Goal: Information Seeking & Learning: Understand process/instructions

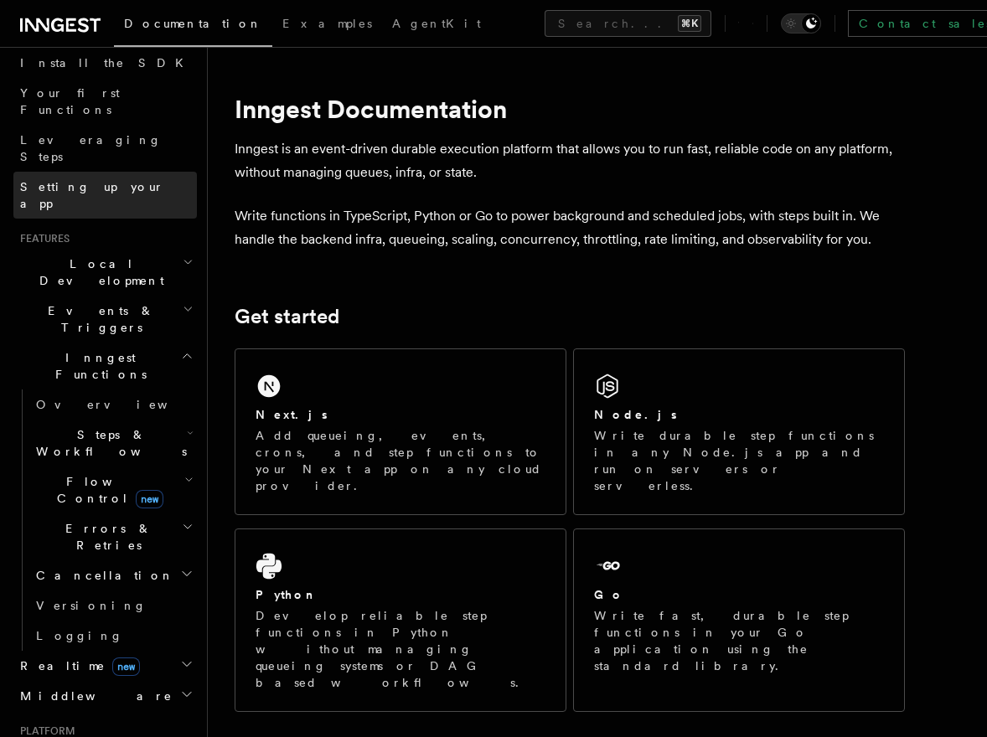
scroll to position [210, 0]
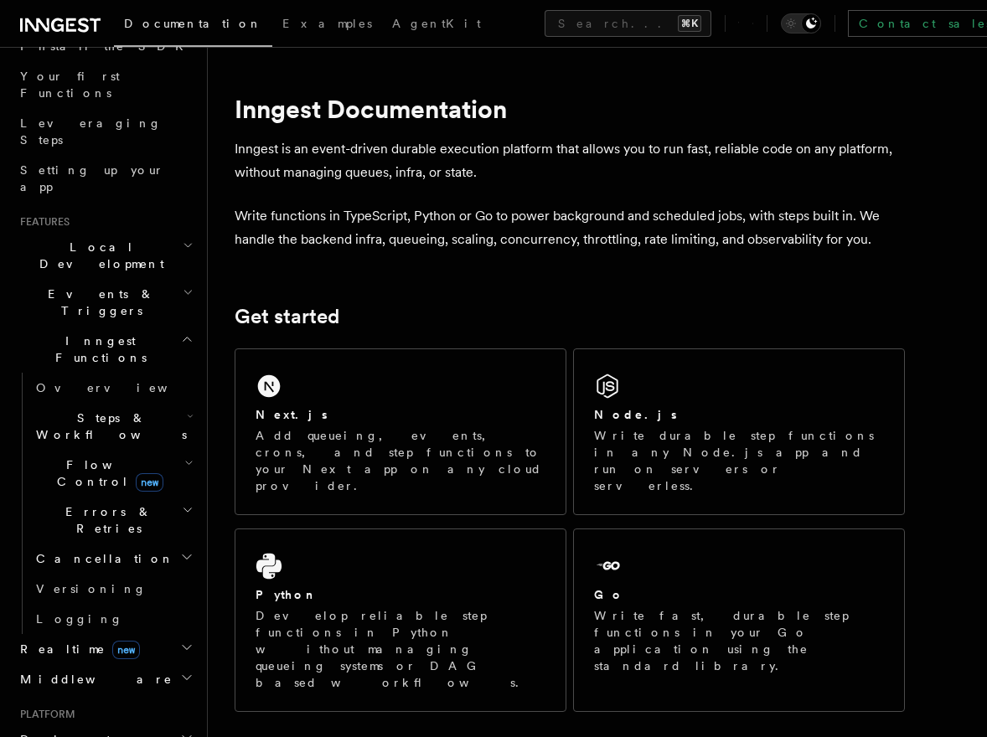
click at [190, 457] on icon "button" at bounding box center [188, 463] width 9 height 13
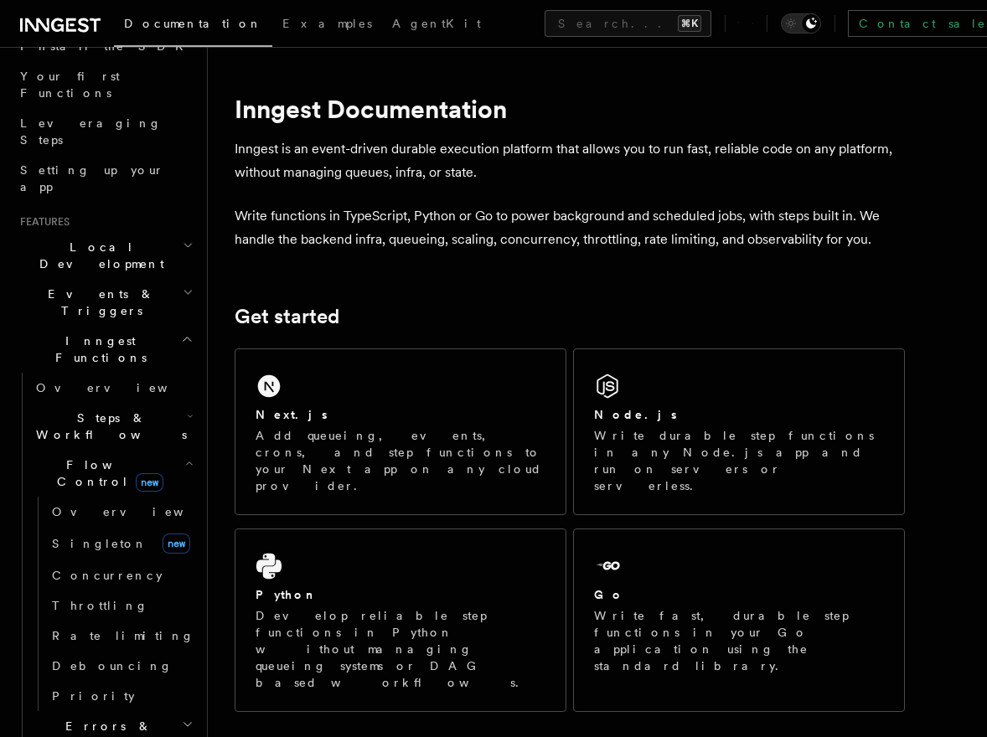
click at [190, 457] on icon "button" at bounding box center [188, 463] width 9 height 13
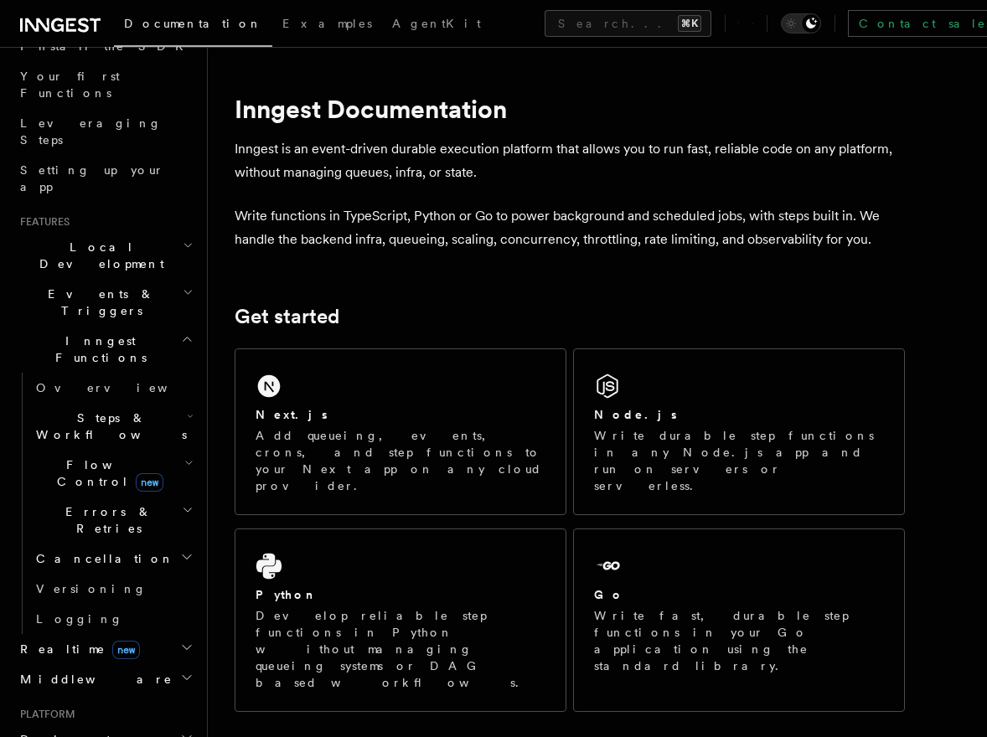
click at [188, 410] on icon "button" at bounding box center [190, 416] width 7 height 13
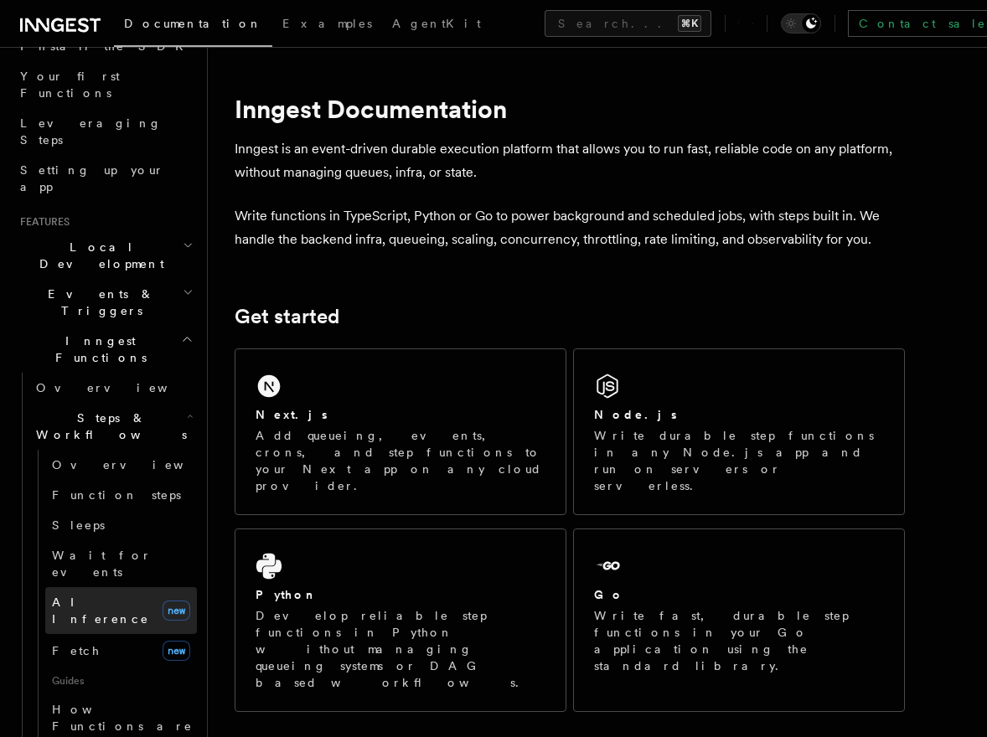
click at [111, 596] on span "AI Inference" at bounding box center [100, 611] width 97 height 30
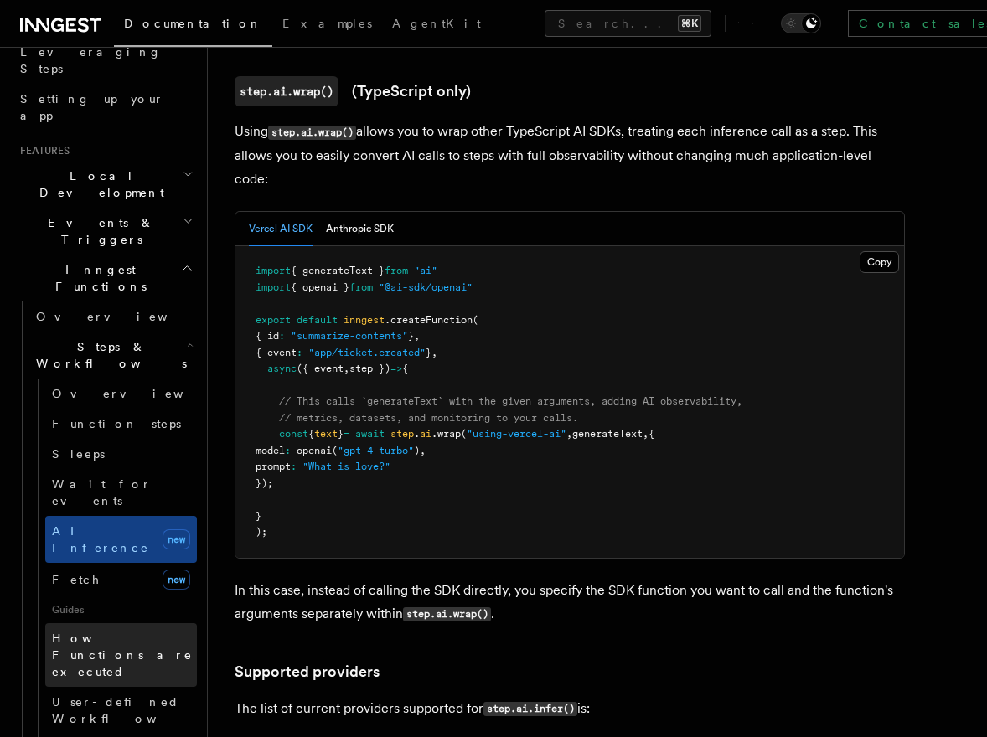
scroll to position [266, 0]
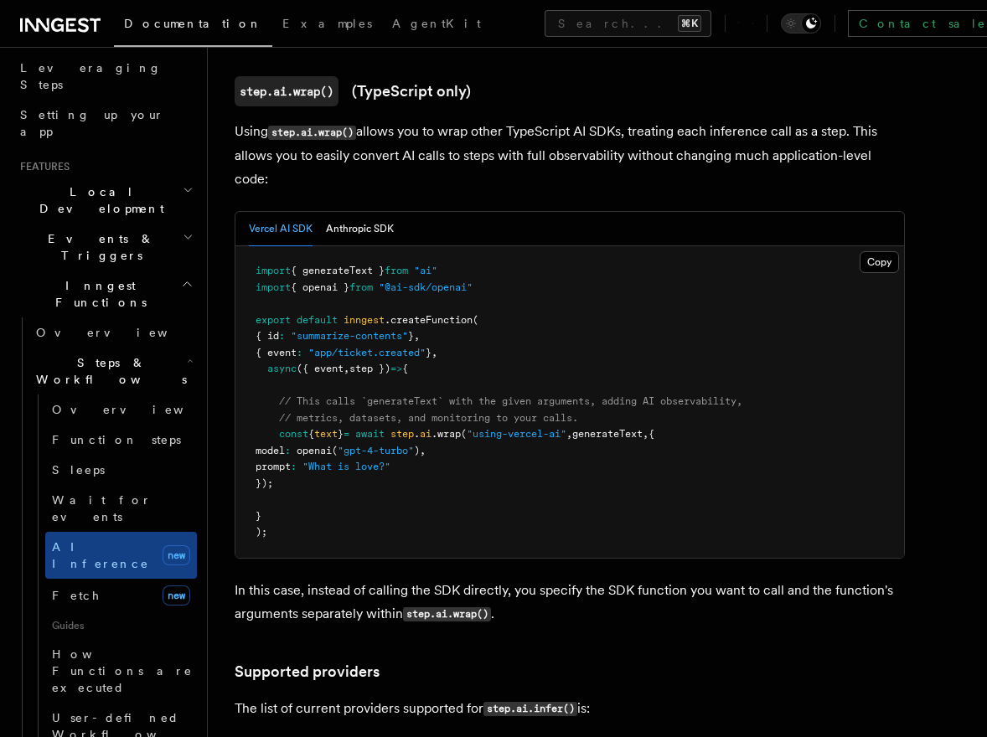
click at [128, 354] on span "Steps & Workflows" at bounding box center [107, 371] width 157 height 34
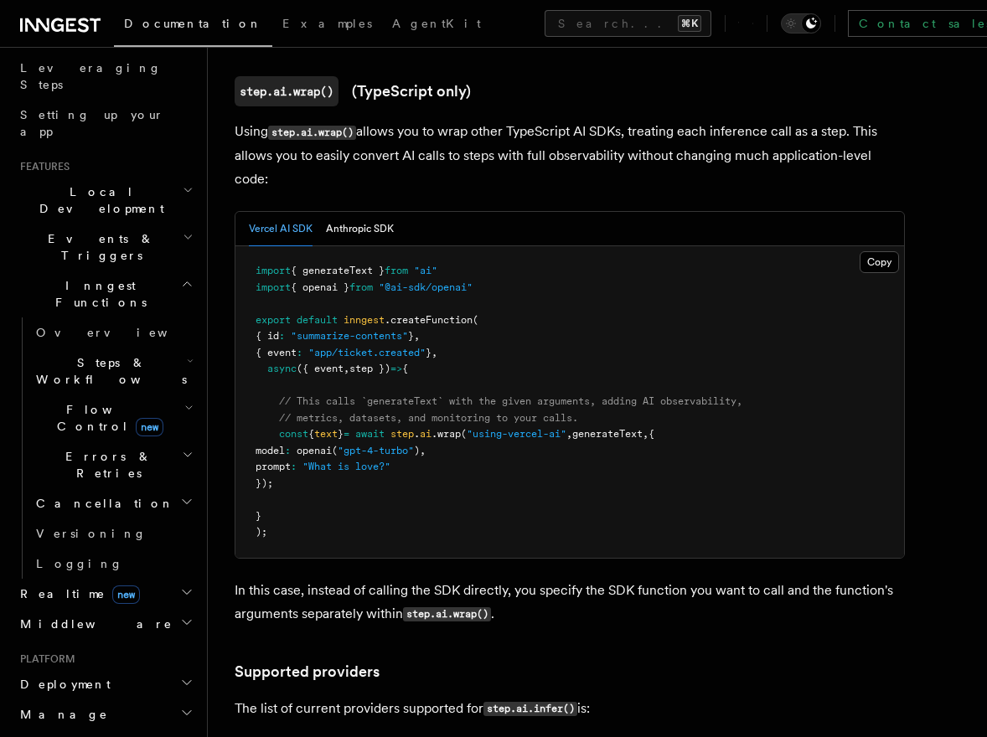
click at [189, 401] on icon "button" at bounding box center [188, 407] width 9 height 13
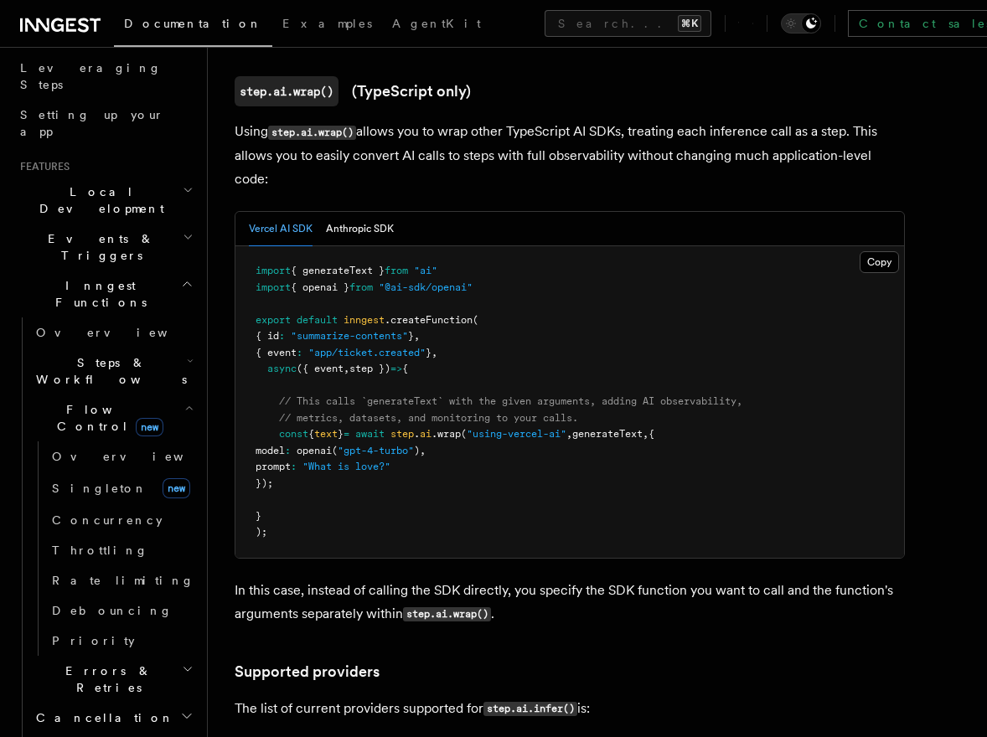
click at [188, 401] on icon "button" at bounding box center [188, 407] width 9 height 13
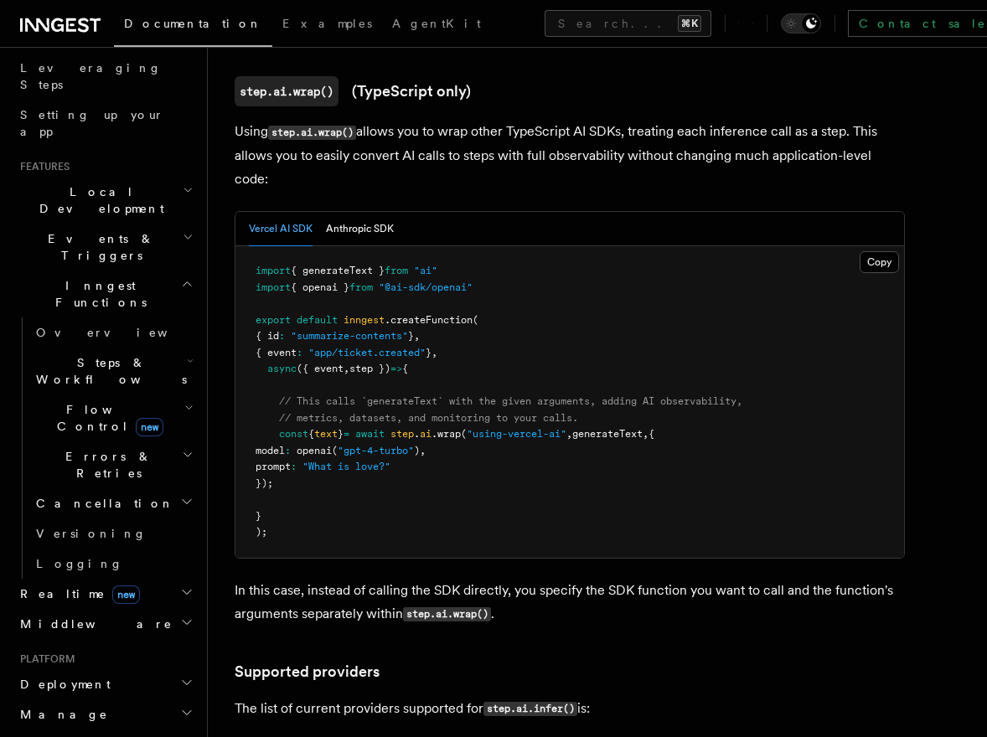
click at [183, 448] on icon "button" at bounding box center [188, 454] width 12 height 13
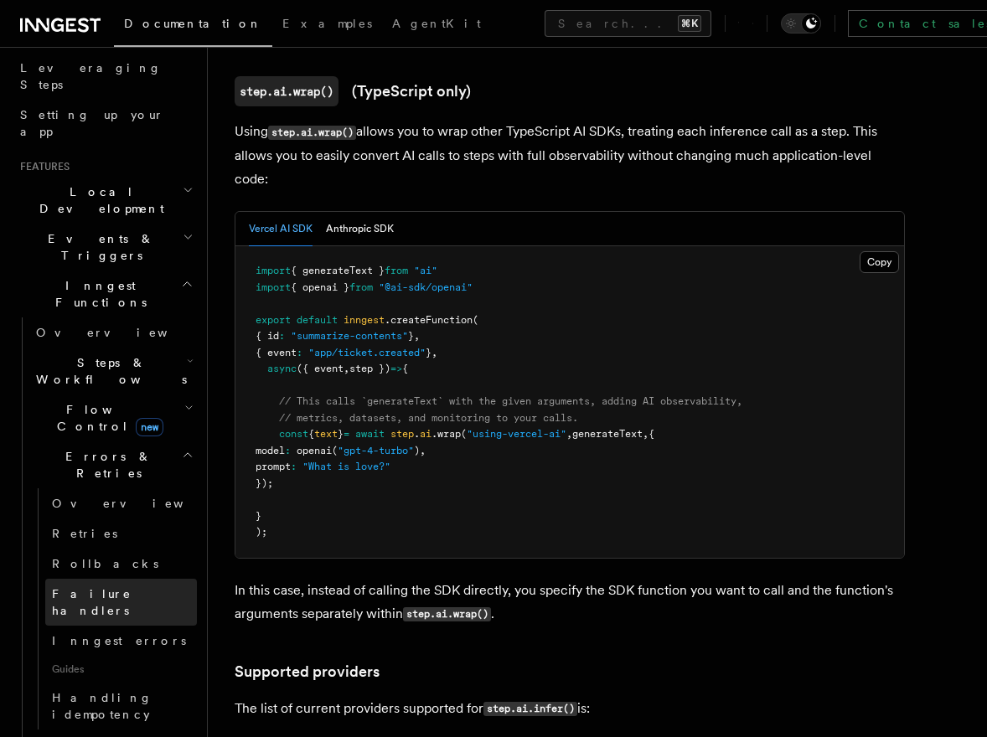
click at [101, 587] on span "Failure handlers" at bounding box center [92, 602] width 80 height 30
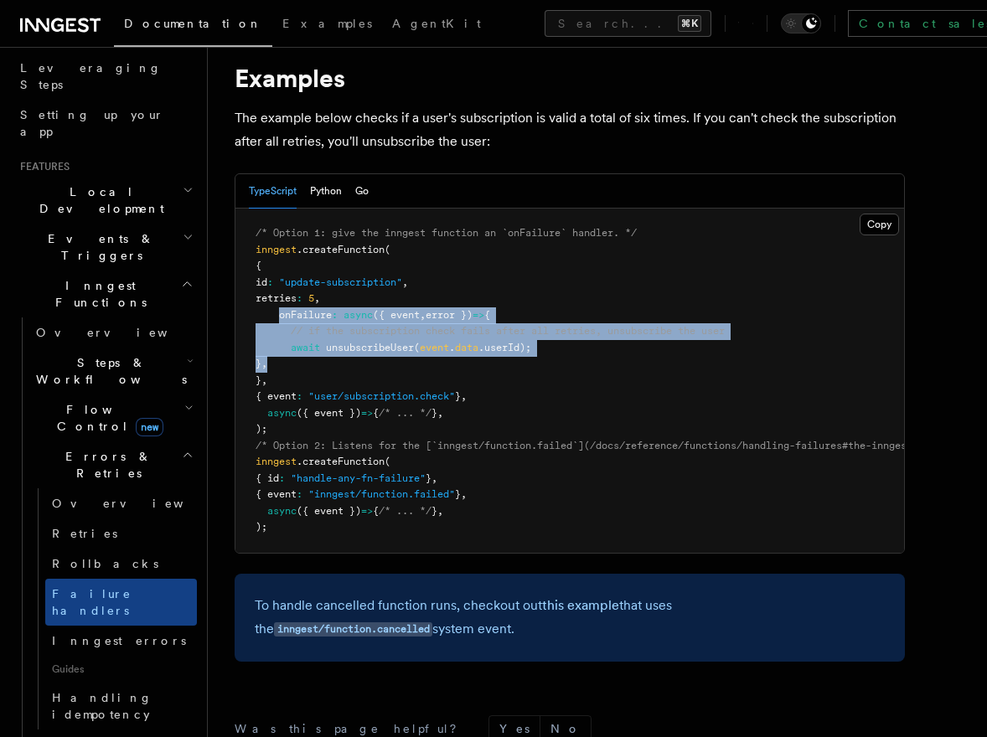
drag, startPoint x: 281, startPoint y: 319, endPoint x: 313, endPoint y: 369, distance: 59.5
click at [313, 369] on pre "/* Option 1: give the inngest function an `onFailure` handler. */ inngest .crea…" at bounding box center [569, 381] width 669 height 344
copy code "onFailure : async ({ event , error }) => { // if the subscription check fails a…"
click at [328, 369] on pre "/* Option 1: give the inngest function an `onFailure` handler. */ inngest .crea…" at bounding box center [569, 381] width 669 height 344
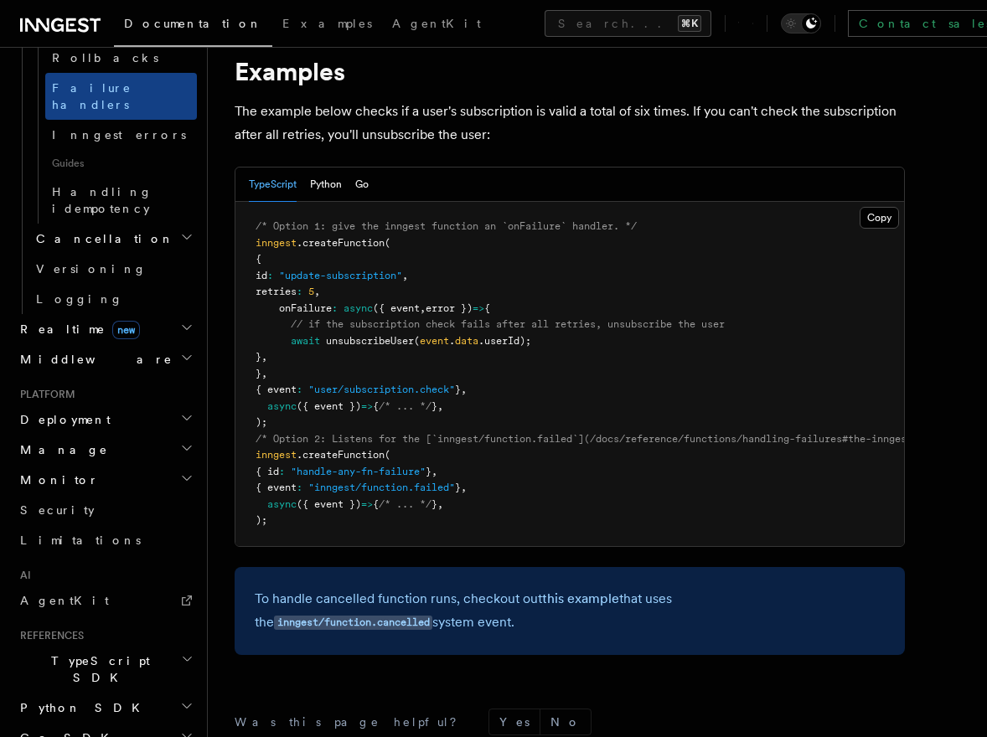
scroll to position [811, 0]
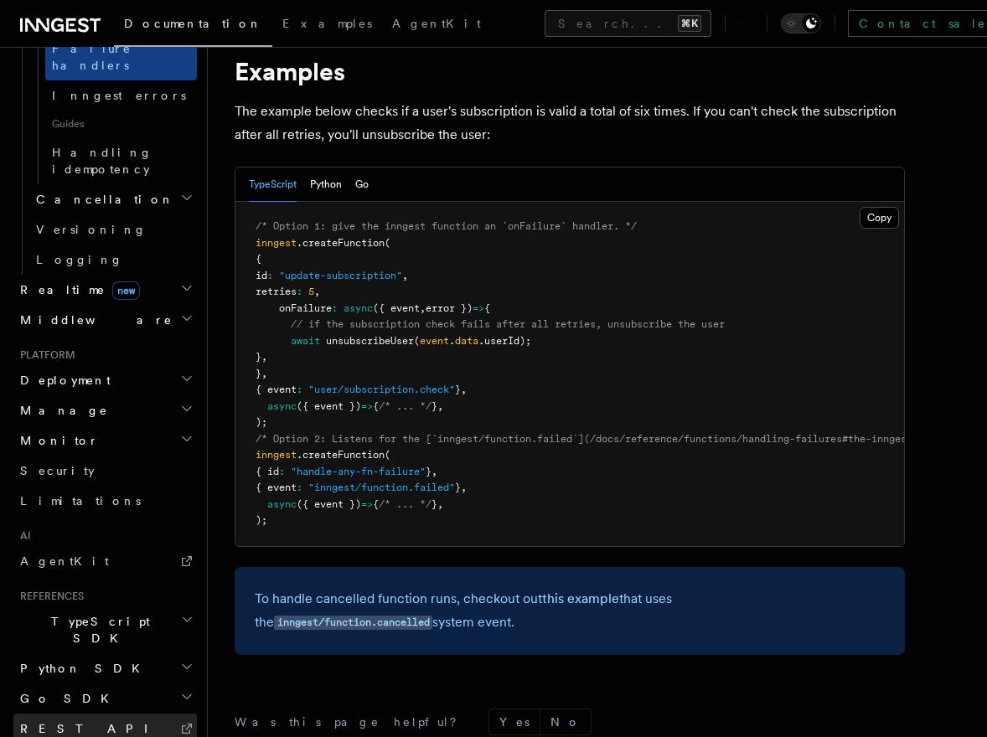
click at [73, 714] on link "REST API" at bounding box center [104, 729] width 183 height 30
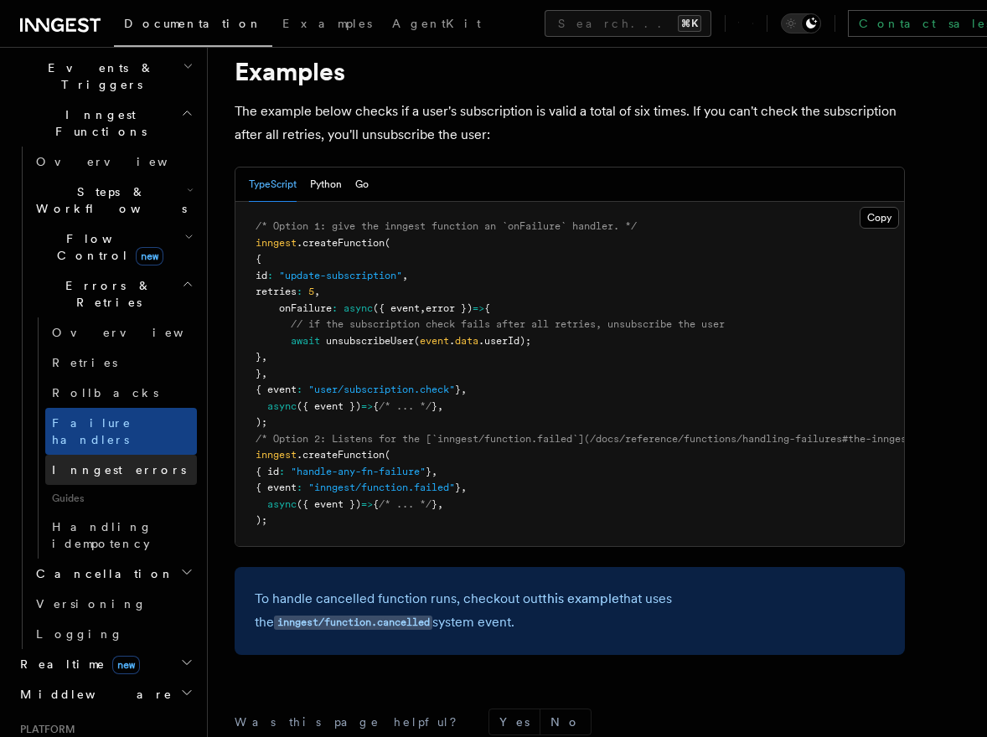
scroll to position [439, 0]
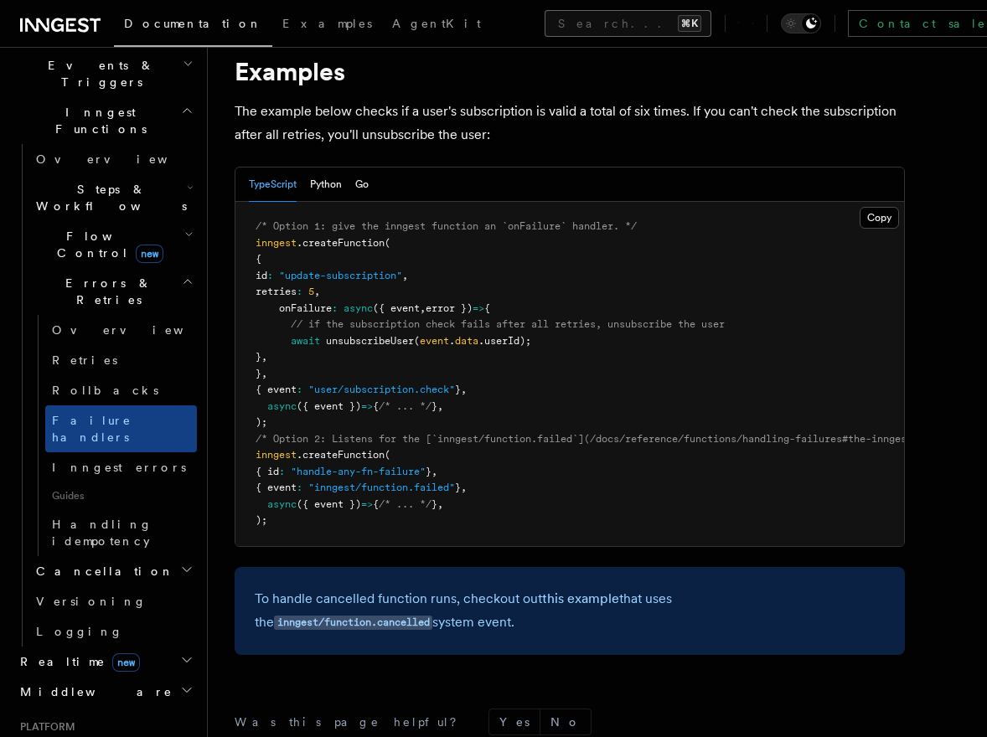
click at [545, 25] on button "Search... ⌘K" at bounding box center [628, 23] width 167 height 27
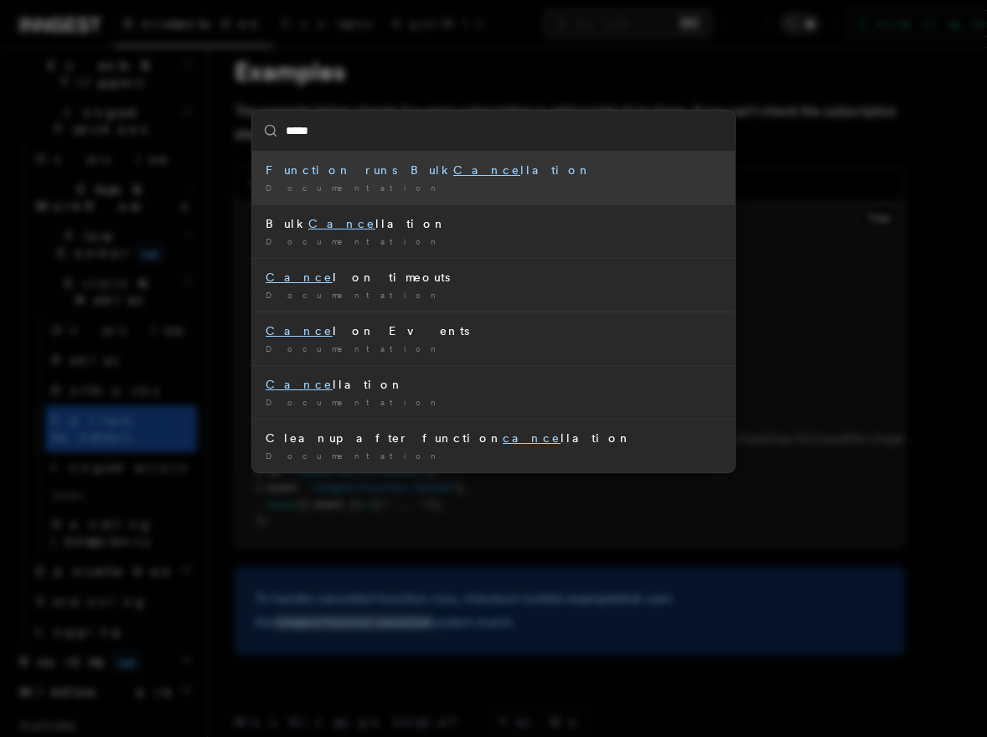
type input "******"
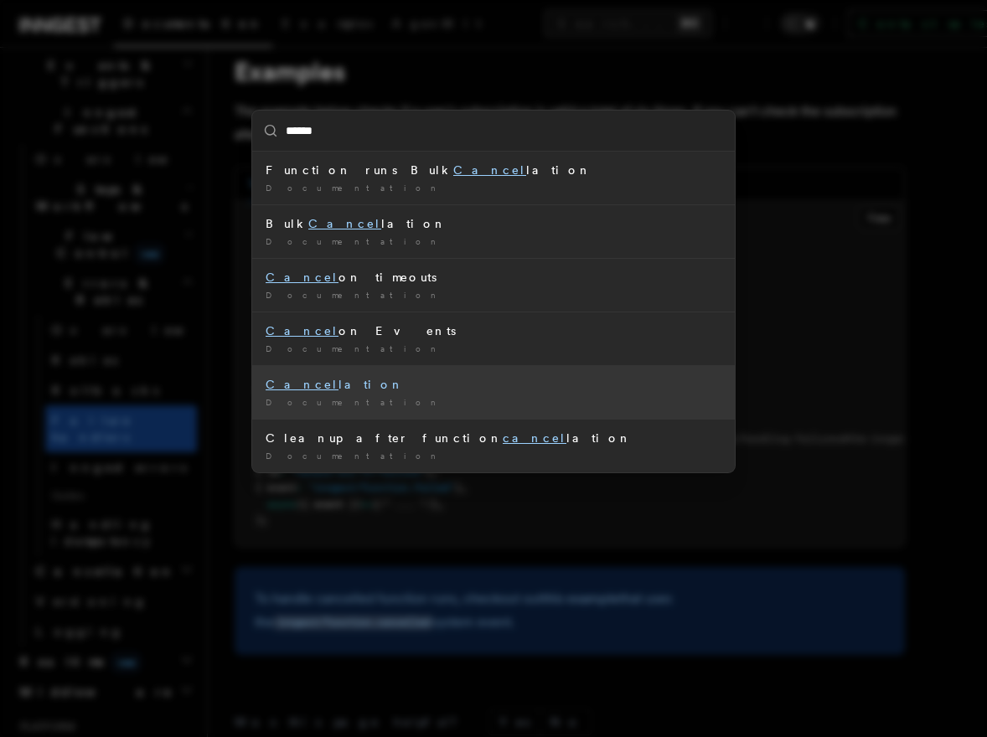
click at [337, 389] on div "Cancel lation" at bounding box center [494, 384] width 456 height 17
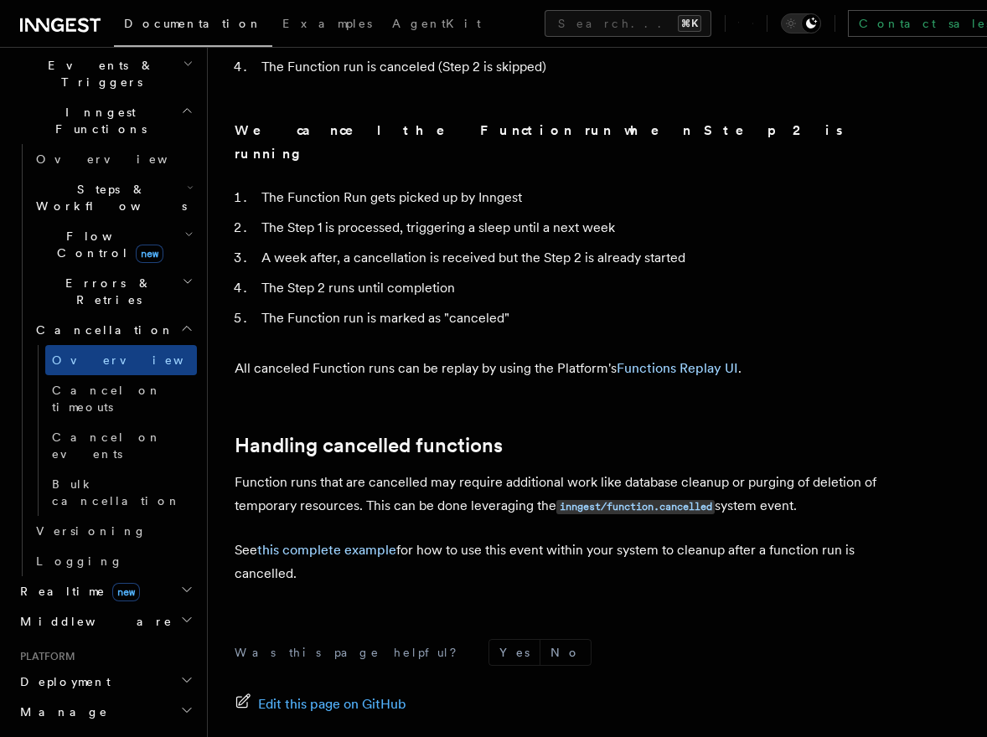
scroll to position [1504, 0]
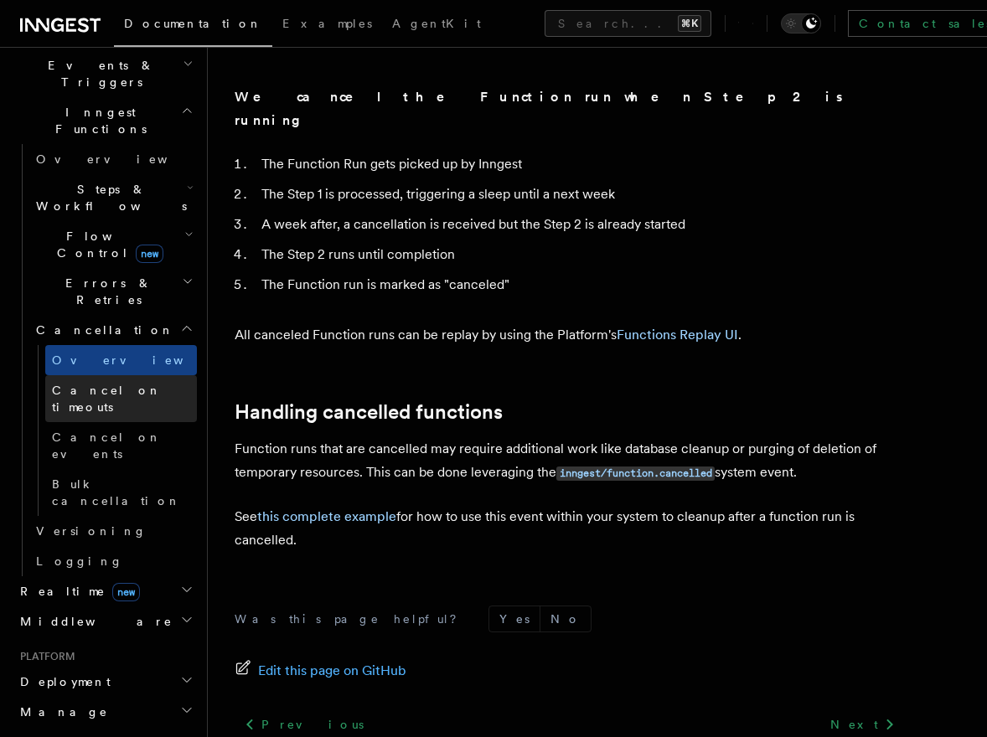
click at [114, 375] on link "Cancel on timeouts" at bounding box center [121, 398] width 152 height 47
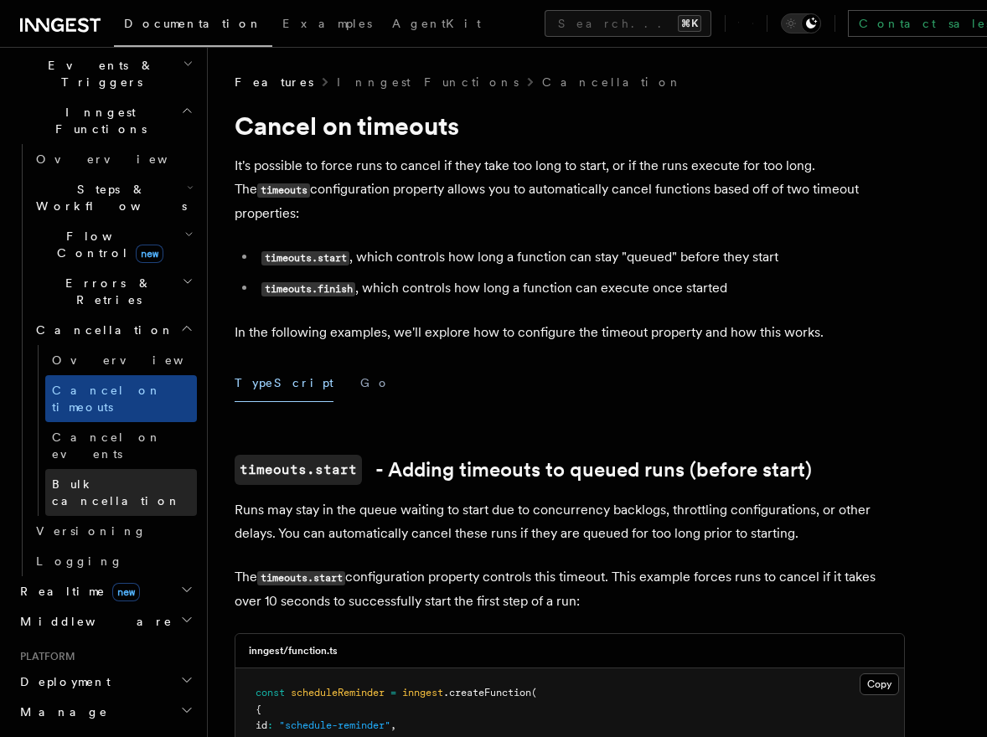
click at [107, 478] on span "Bulk cancellation" at bounding box center [116, 493] width 129 height 30
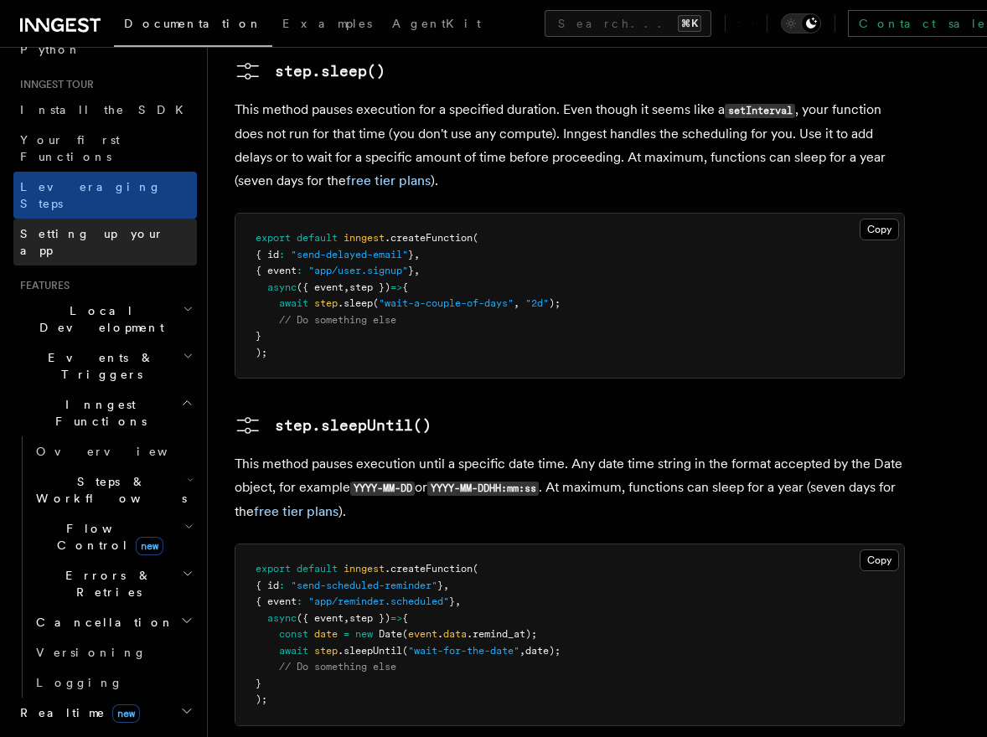
scroll to position [164, 0]
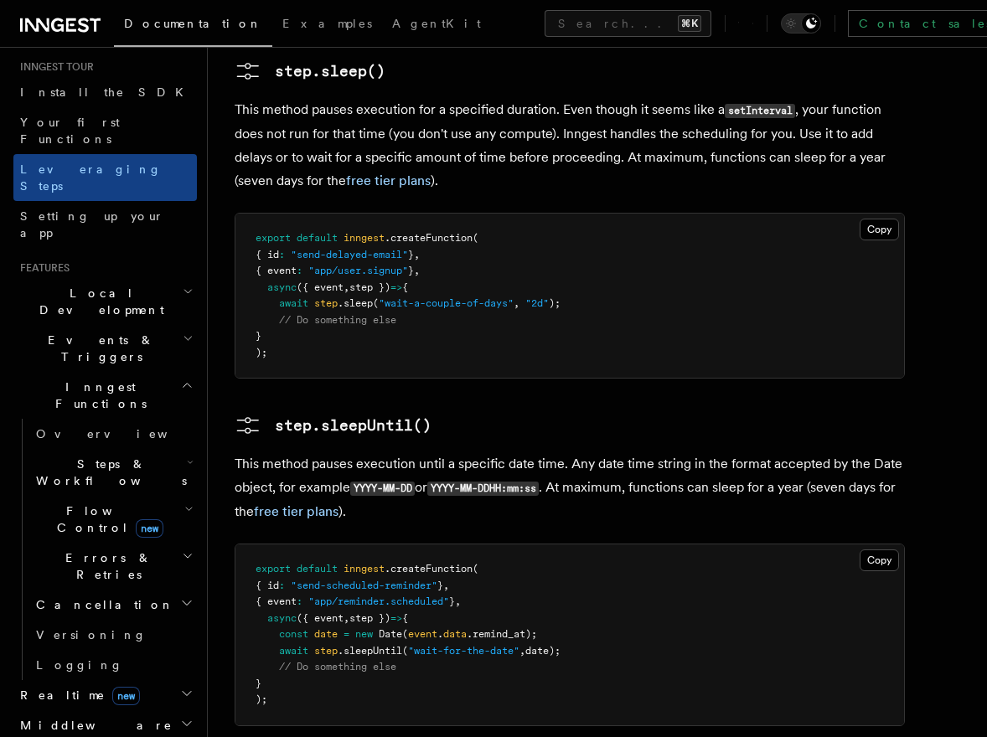
click at [103, 456] on span "Steps & Workflows" at bounding box center [107, 473] width 157 height 34
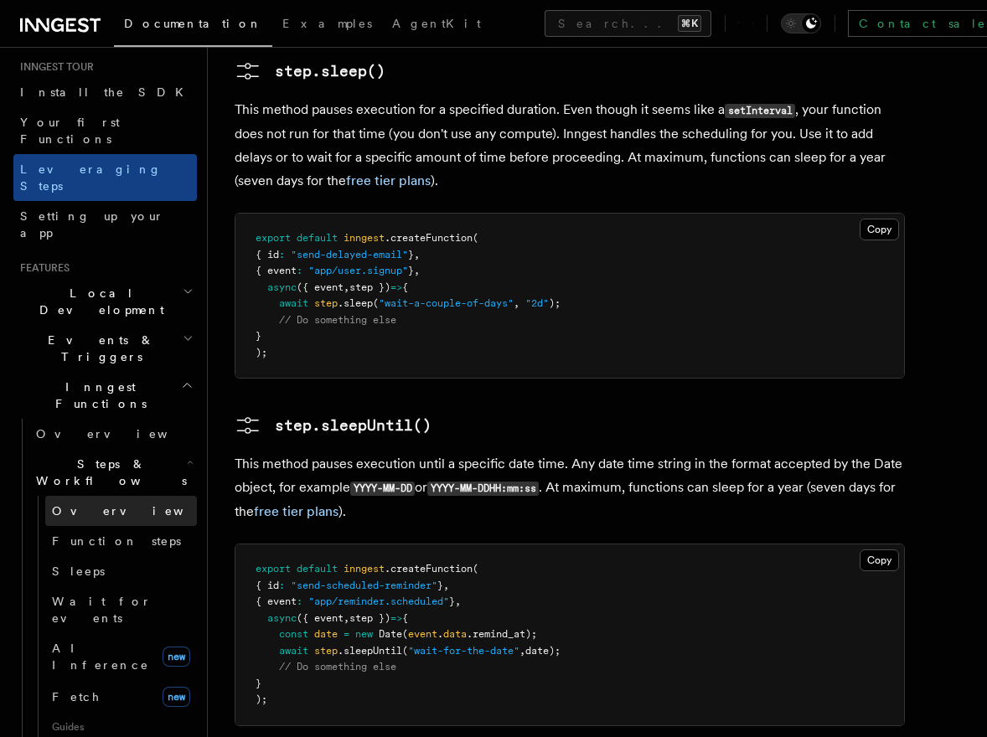
click at [90, 504] on span "Overview" at bounding box center [138, 510] width 173 height 13
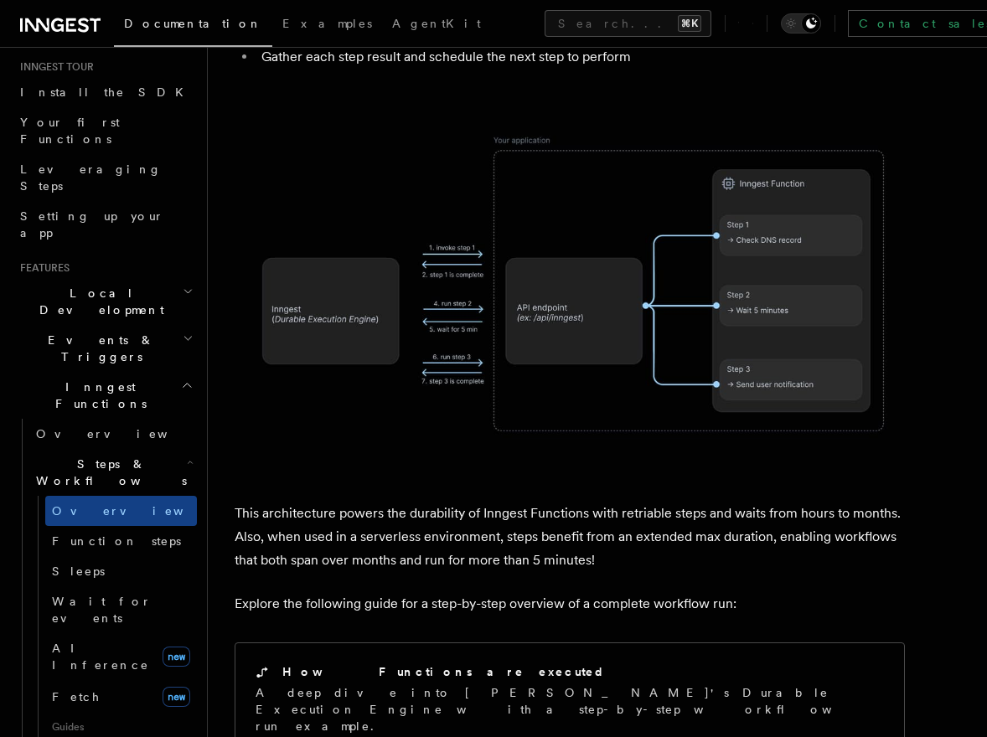
scroll to position [1708, 0]
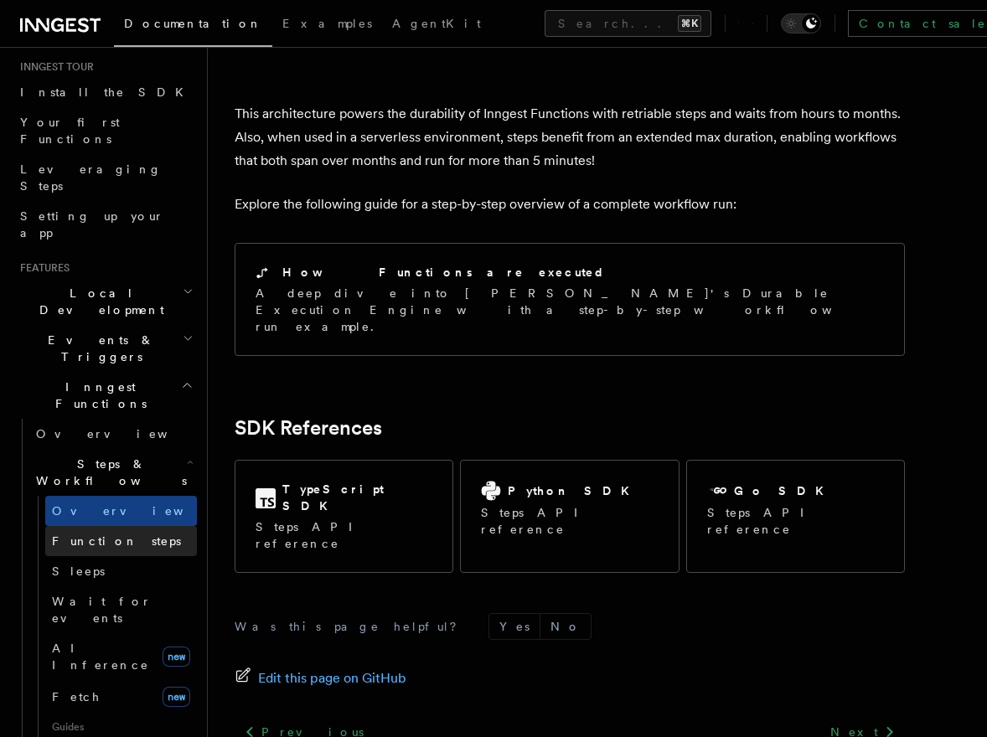
click at [88, 534] on span "Function steps" at bounding box center [116, 540] width 129 height 13
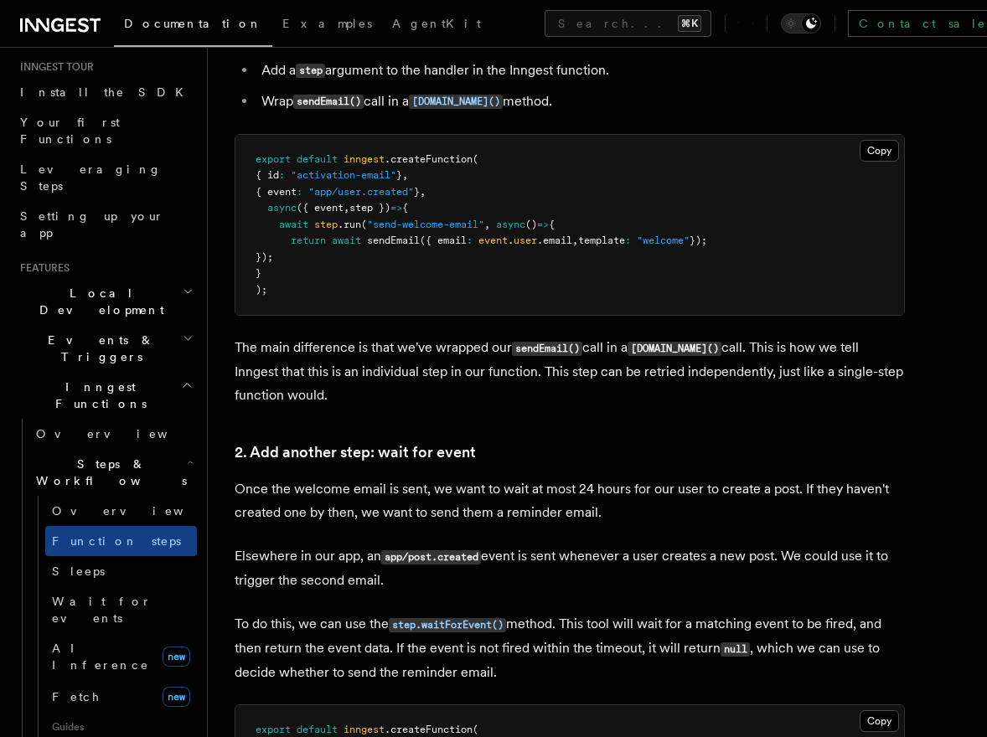
scroll to position [1175, 0]
